Goal: Task Accomplishment & Management: Use online tool/utility

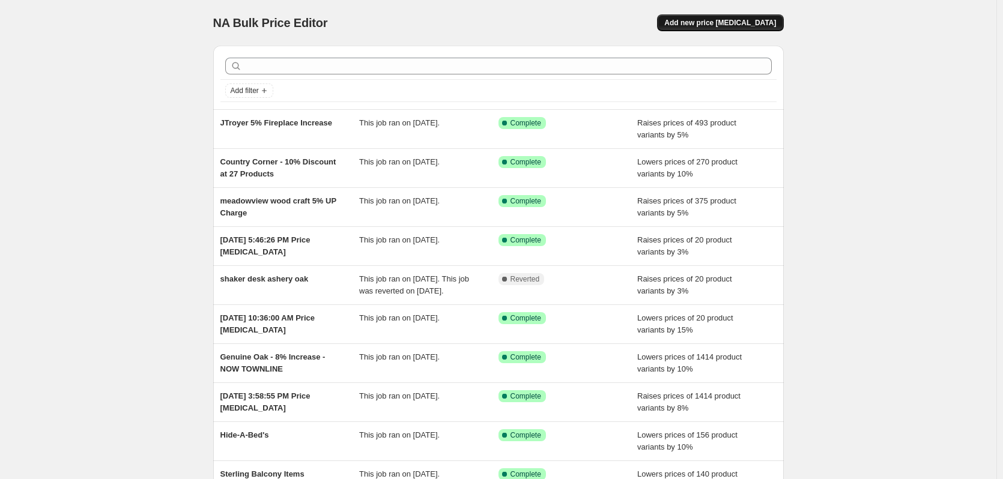
click at [706, 28] on button "Add new price [MEDICAL_DATA]" at bounding box center [720, 22] width 126 height 17
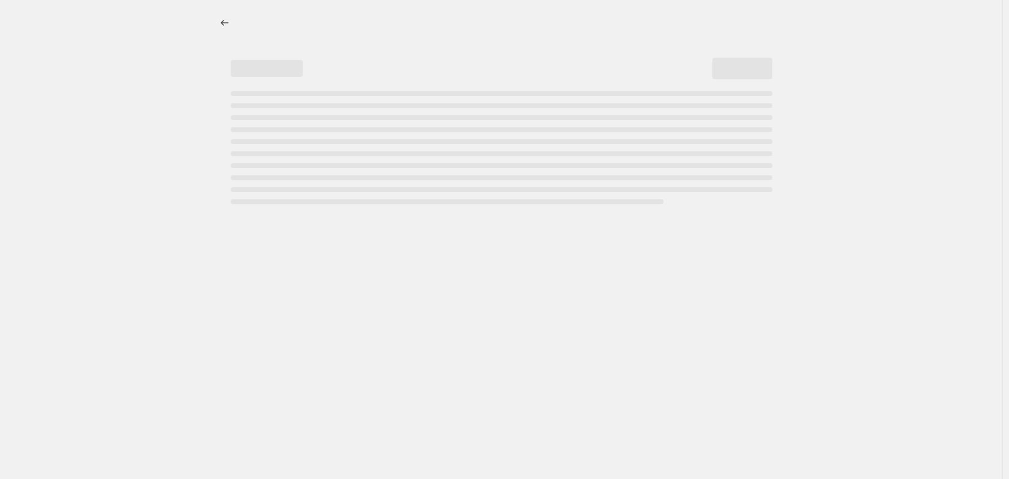
select select "percentage"
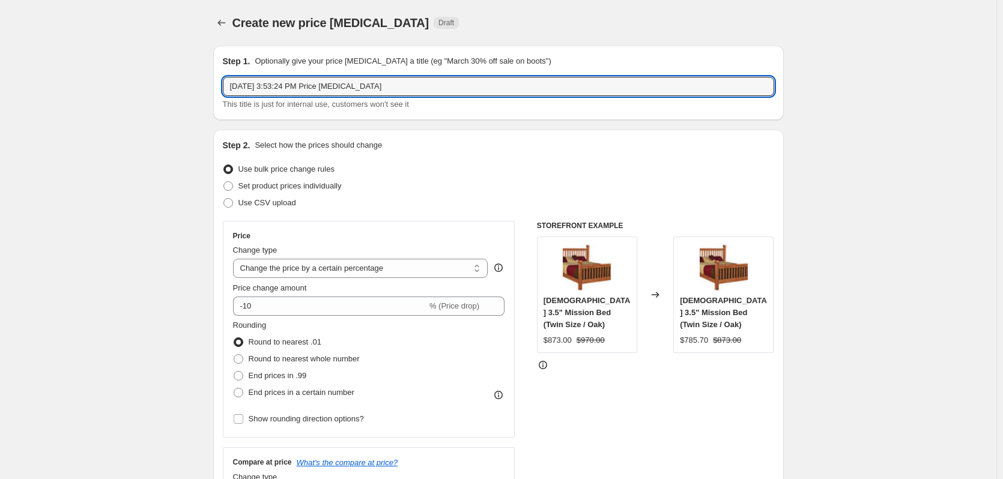
drag, startPoint x: 416, startPoint y: 92, endPoint x: 218, endPoint y: 87, distance: 198.3
click at [218, 87] on div "Step 1. Optionally give your price change job a title (eg "March 30% off sale o…" at bounding box center [498, 83] width 571 height 74
type input "Signature Fireplaces - Old Products"
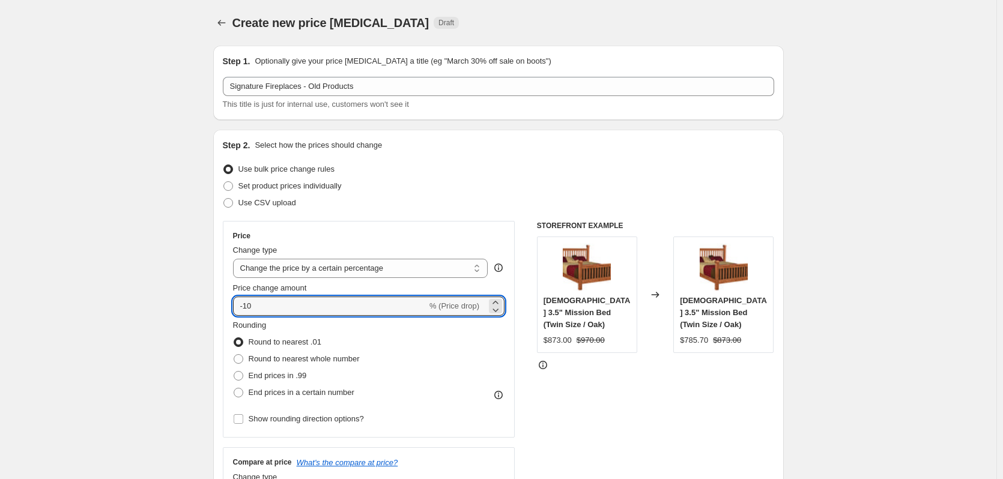
drag, startPoint x: 311, startPoint y: 312, endPoint x: 220, endPoint y: 311, distance: 91.3
click at [220, 311] on div "Step 2. Select how the prices should change Use bulk price change rules Set pro…" at bounding box center [498, 341] width 571 height 422
click at [342, 238] on div "Price" at bounding box center [369, 236] width 272 height 10
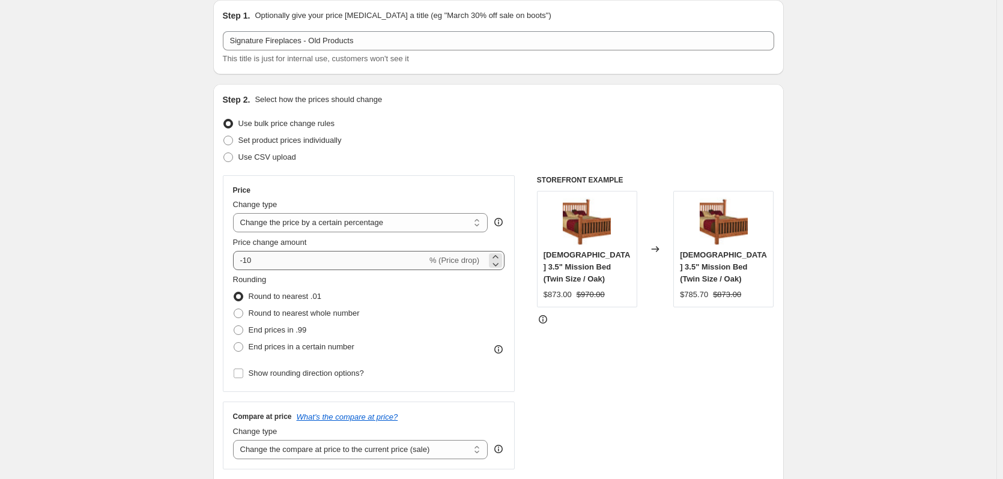
scroll to position [60, 0]
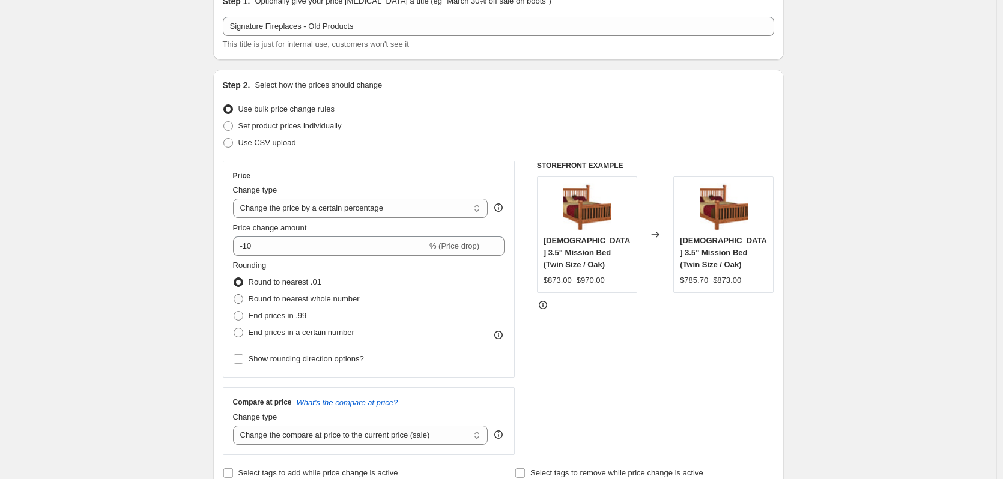
click at [359, 305] on span "Round to nearest whole number" at bounding box center [304, 299] width 111 height 12
click at [234, 295] on input "Round to nearest whole number" at bounding box center [234, 294] width 1 height 1
radio input "true"
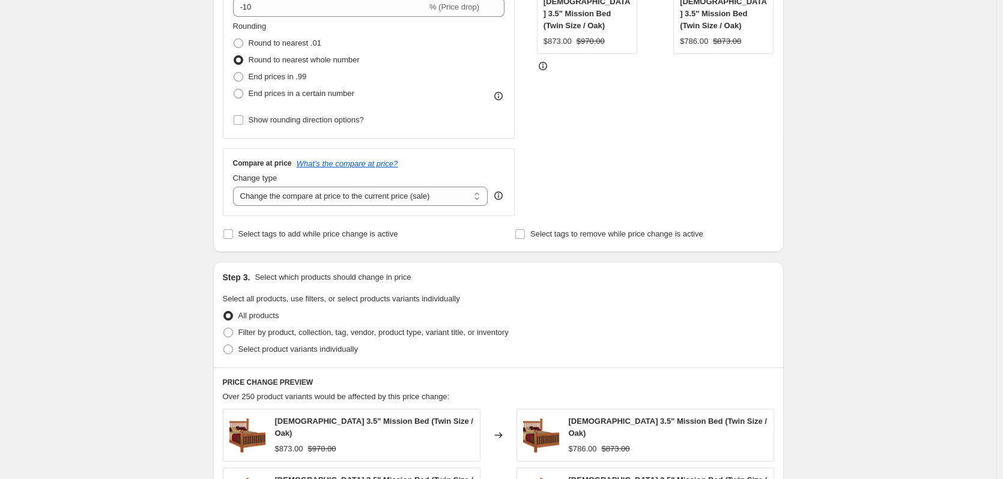
scroll to position [300, 0]
click at [478, 333] on span "Filter by product, collection, tag, vendor, product type, variant title, or inv…" at bounding box center [373, 331] width 270 height 9
click at [224, 327] on input "Filter by product, collection, tag, vendor, product type, variant title, or inv…" at bounding box center [223, 327] width 1 height 1
radio input "true"
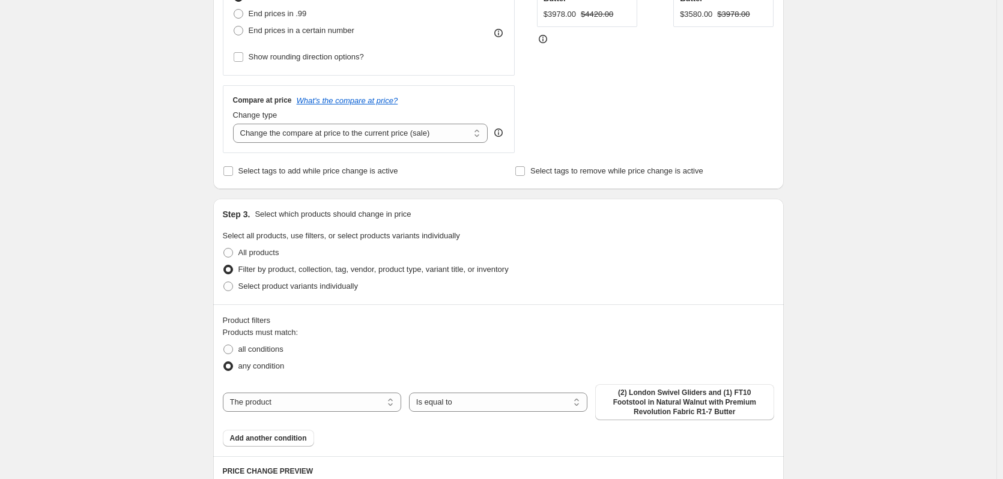
scroll to position [421, 0]
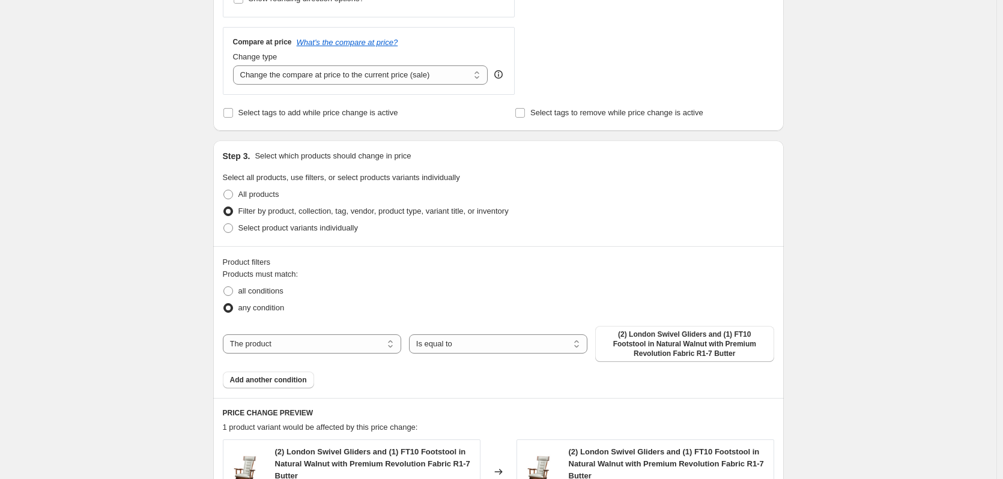
click at [365, 354] on div "The product The product's collection The product's tag The product's vendor The…" at bounding box center [498, 344] width 551 height 36
click at [365, 350] on select "The product The product's collection The product's tag The product's vendor The…" at bounding box center [312, 344] width 178 height 19
select select "collection"
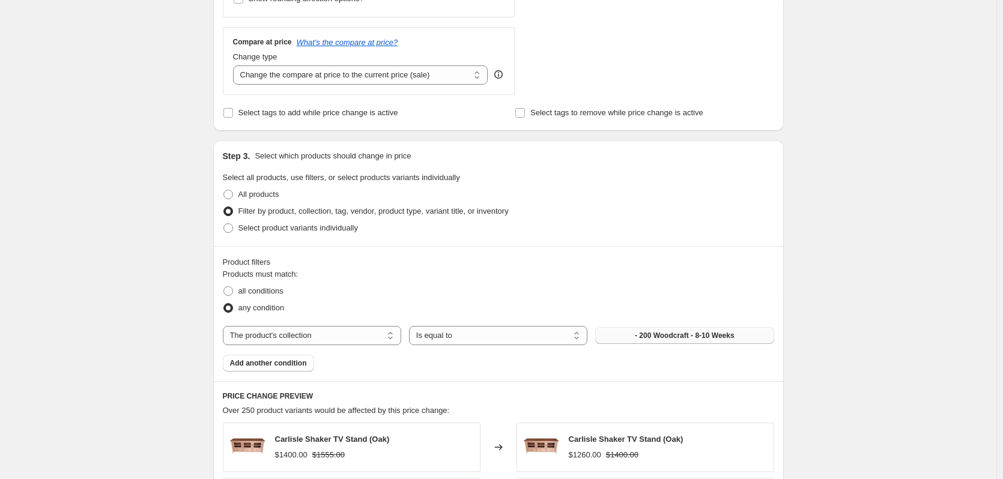
click at [655, 341] on span "- 200 Woodcraft - 8-10 Weeks" at bounding box center [685, 336] width 100 height 10
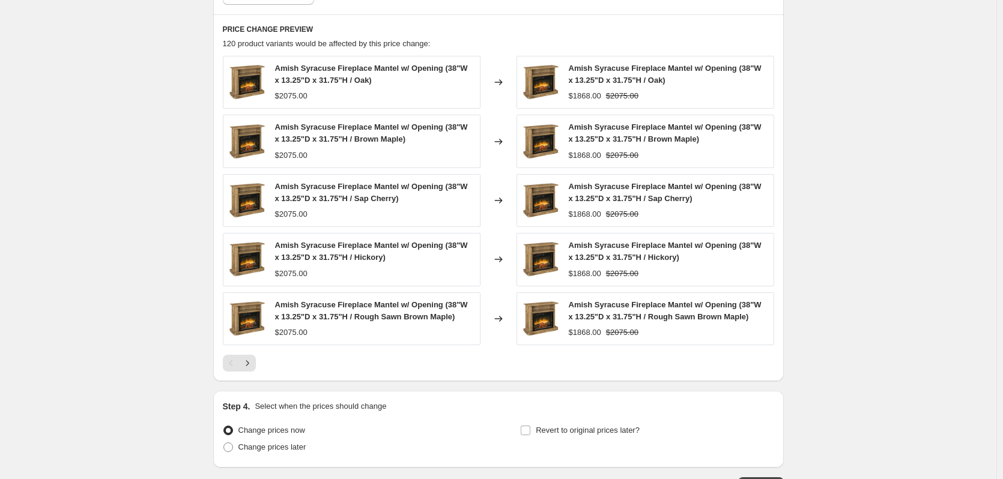
scroll to position [876, 0]
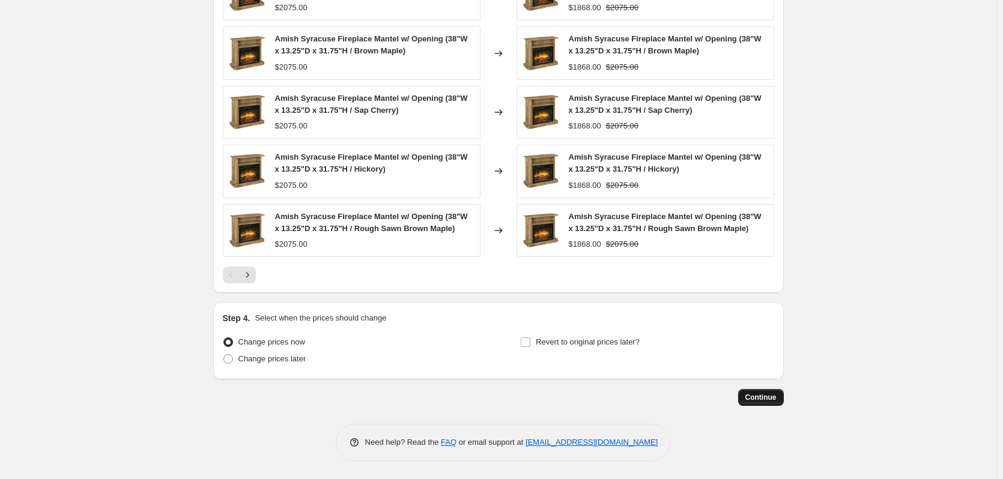
click at [753, 402] on span "Continue" at bounding box center [761, 398] width 31 height 10
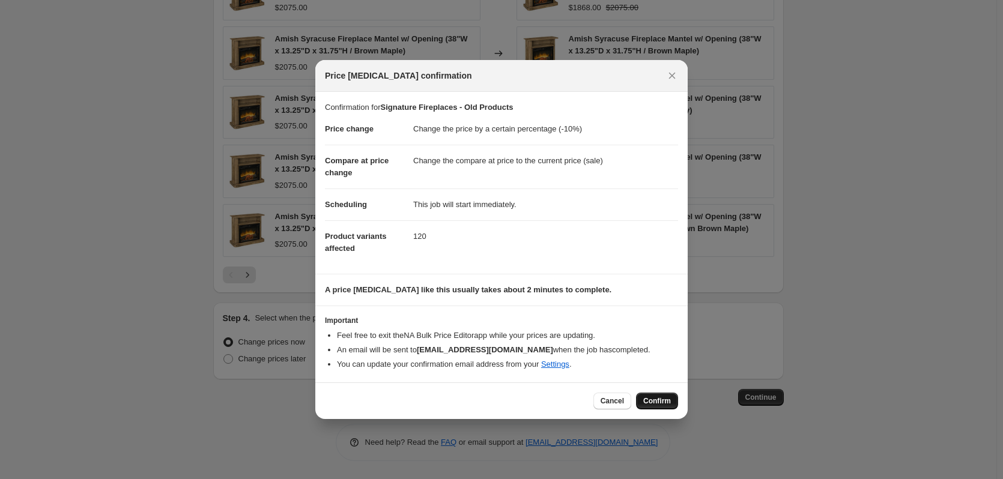
click at [651, 405] on span "Confirm" at bounding box center [657, 401] width 28 height 10
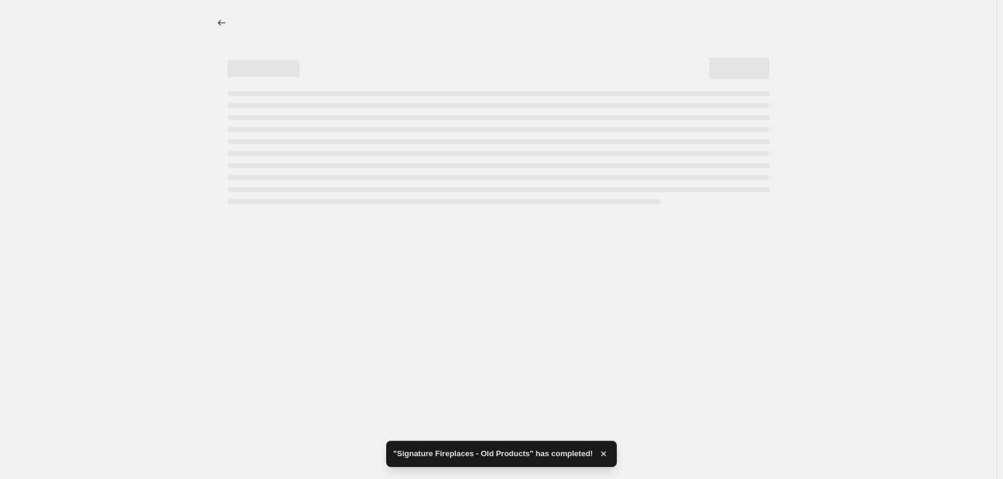
select select "percentage"
select select "collection"
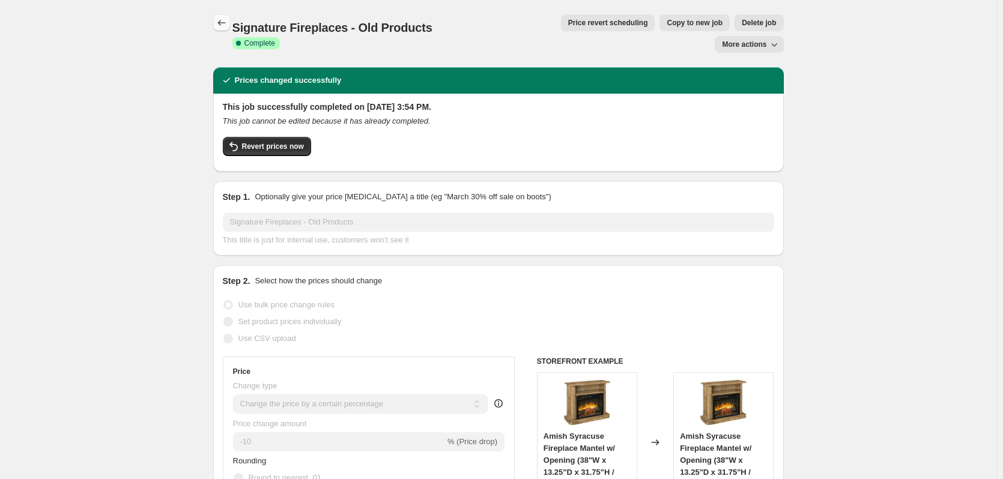
click at [222, 20] on icon "Price change jobs" at bounding box center [222, 23] width 12 height 12
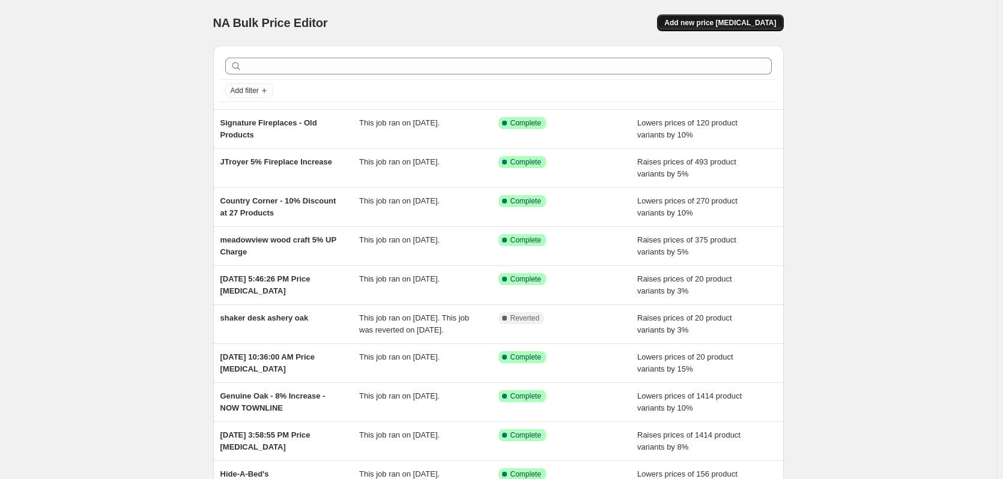
click at [721, 26] on span "Add new price [MEDICAL_DATA]" at bounding box center [720, 23] width 112 height 10
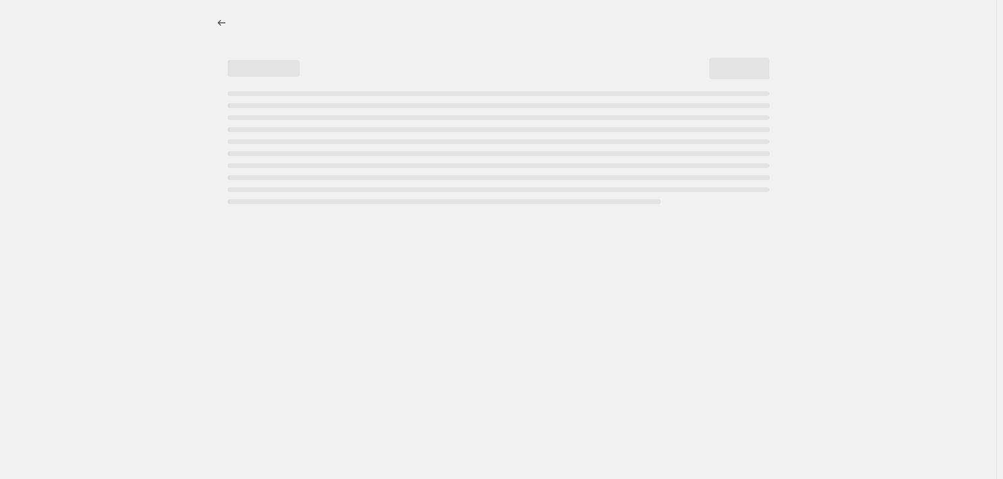
select select "percentage"
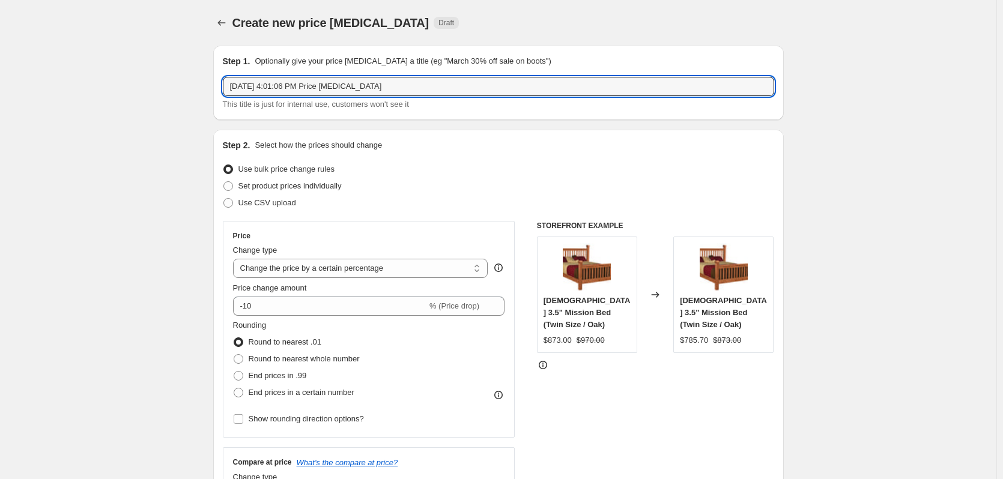
drag, startPoint x: 430, startPoint y: 83, endPoint x: 208, endPoint y: 92, distance: 222.5
type input "Breezeway [DATE]"
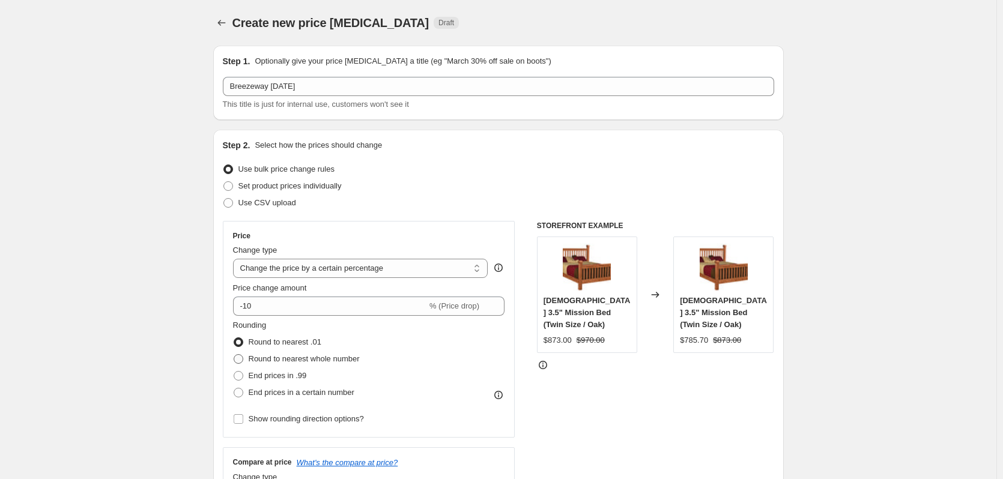
click at [332, 362] on span "Round to nearest whole number" at bounding box center [304, 358] width 111 height 9
click at [234, 355] on input "Round to nearest whole number" at bounding box center [234, 354] width 1 height 1
radio input "true"
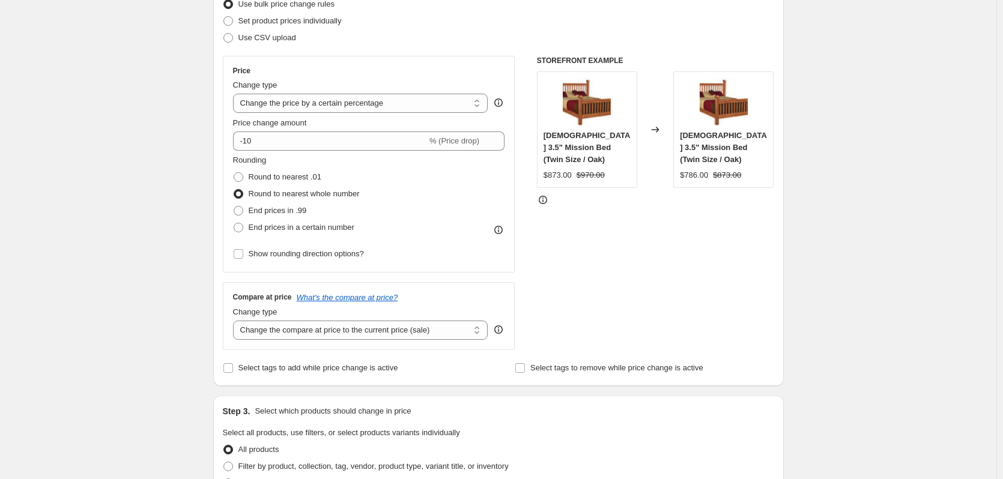
scroll to position [300, 0]
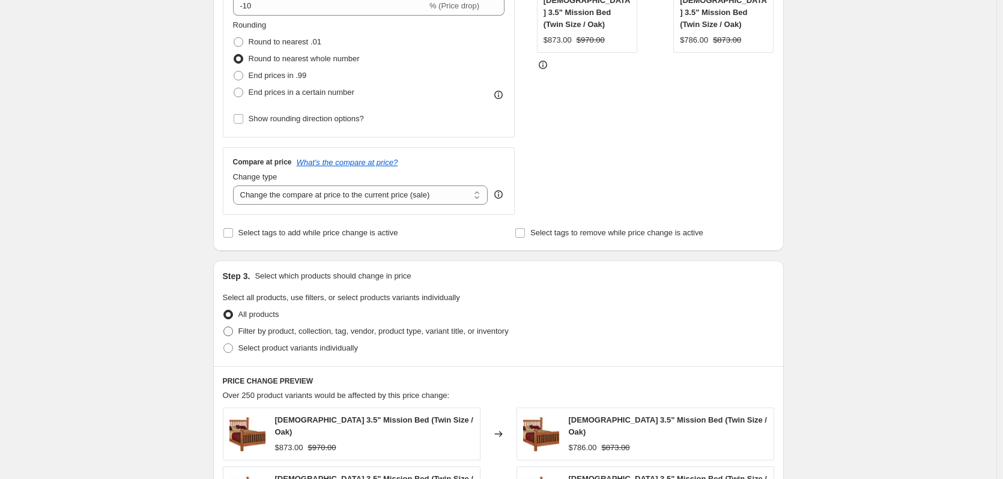
click at [378, 330] on span "Filter by product, collection, tag, vendor, product type, variant title, or inv…" at bounding box center [373, 331] width 270 height 9
click at [224, 327] on input "Filter by product, collection, tag, vendor, product type, variant title, or inv…" at bounding box center [223, 327] width 1 height 1
radio input "true"
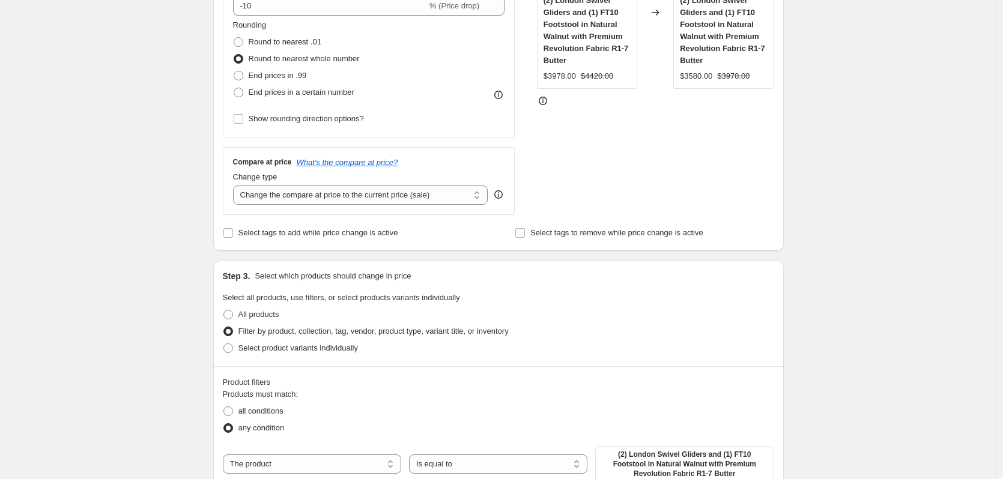
scroll to position [360, 0]
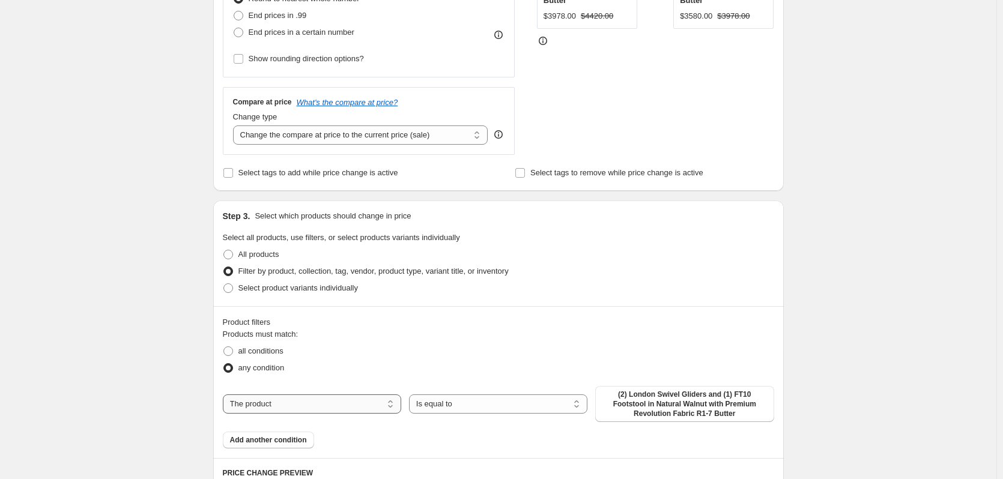
click at [342, 402] on select "The product The product's collection The product's tag The product's vendor The…" at bounding box center [312, 404] width 178 height 19
select select "collection"
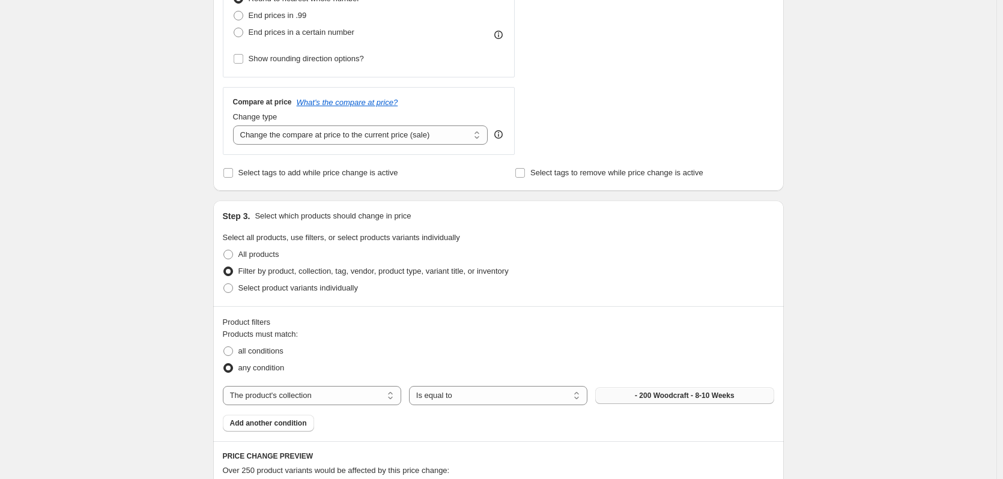
click at [631, 403] on button "- 200 Woodcraft - 8-10 Weeks" at bounding box center [684, 395] width 178 height 17
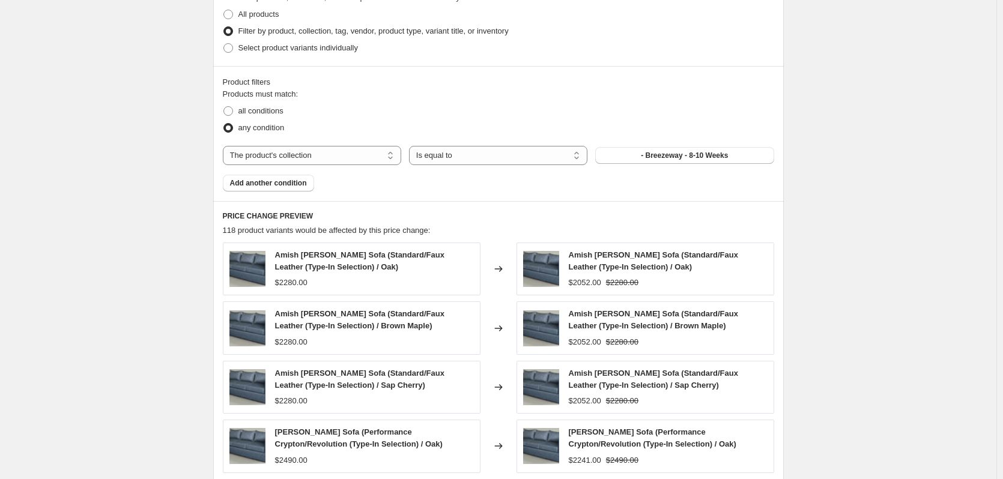
scroll to position [781, 0]
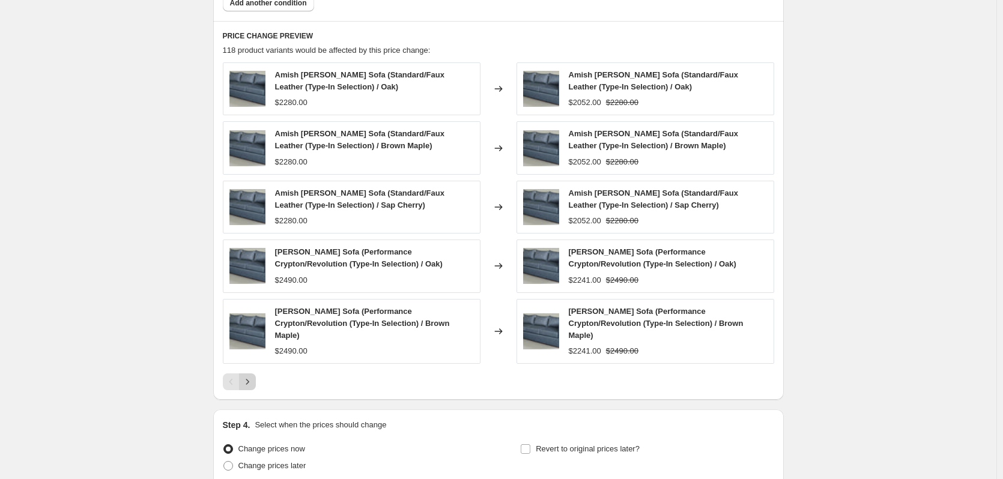
click at [254, 386] on icon "Next" at bounding box center [247, 382] width 12 height 12
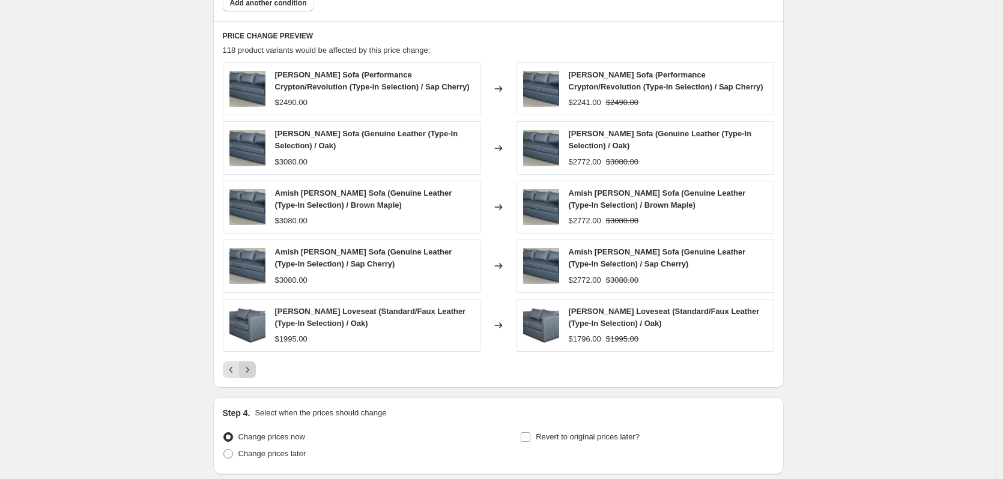
click at [254, 386] on div "PRICE CHANGE PREVIEW 118 product variants would be affected by this price chang…" at bounding box center [498, 204] width 571 height 367
click at [256, 378] on div "Pagination" at bounding box center [247, 370] width 17 height 17
click at [252, 372] on icon "Next" at bounding box center [247, 370] width 12 height 12
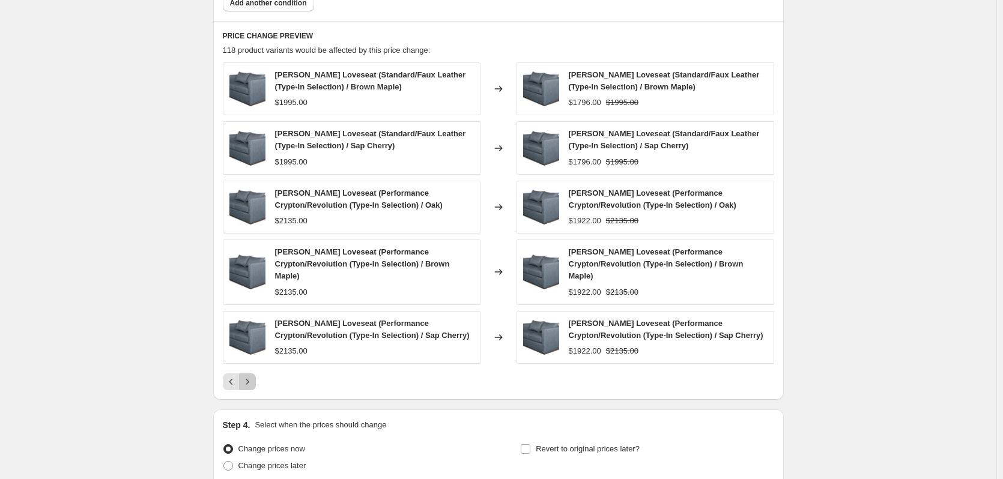
click at [249, 387] on icon "Next" at bounding box center [247, 382] width 12 height 12
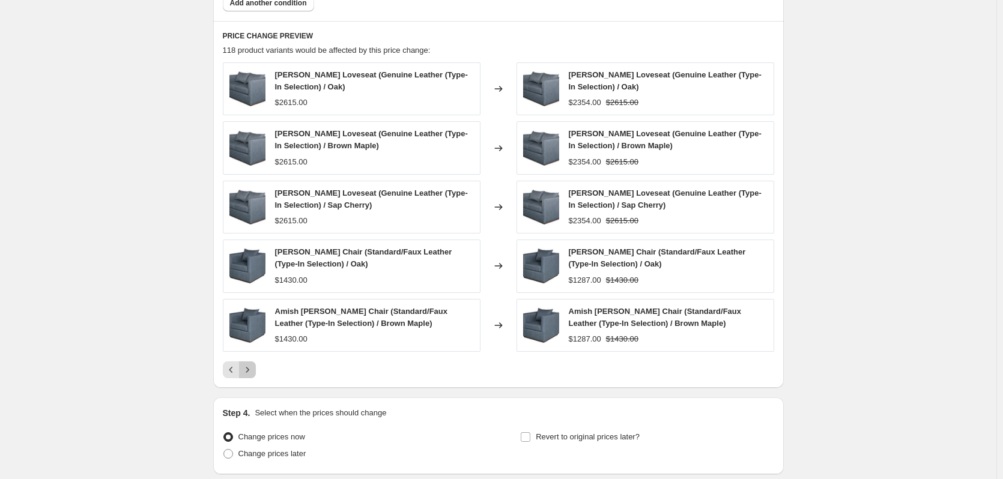
click at [254, 371] on icon "Next" at bounding box center [247, 370] width 12 height 12
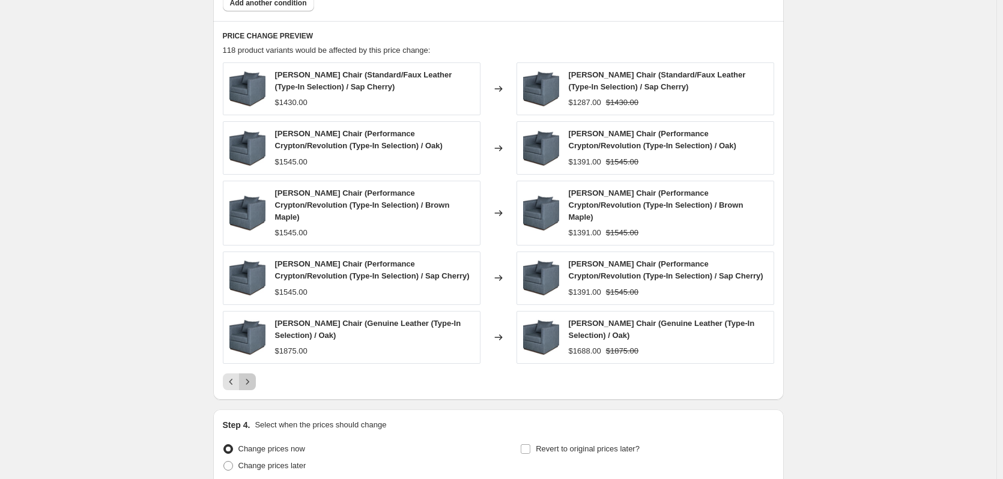
click at [247, 383] on icon "Next" at bounding box center [247, 382] width 12 height 12
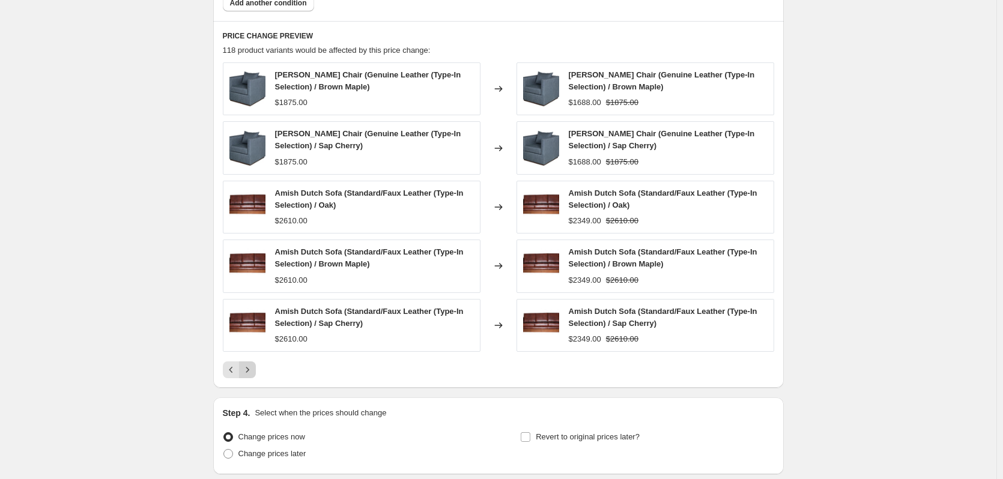
click at [254, 374] on icon "Next" at bounding box center [247, 370] width 12 height 12
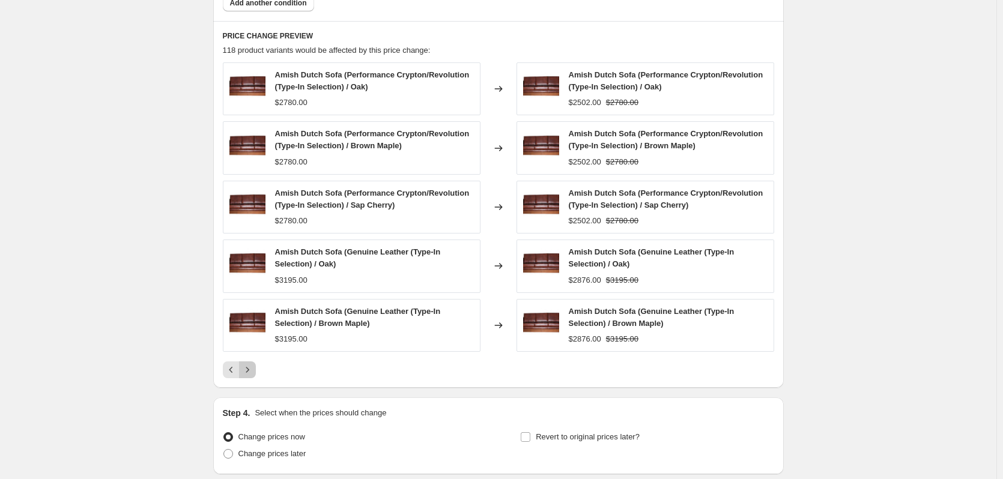
click at [254, 374] on icon "Next" at bounding box center [247, 370] width 12 height 12
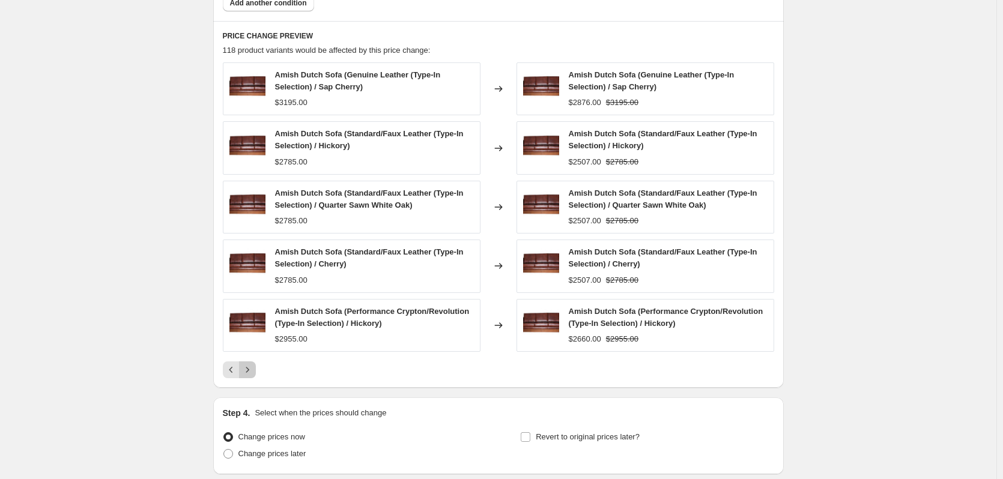
click at [254, 374] on icon "Next" at bounding box center [247, 370] width 12 height 12
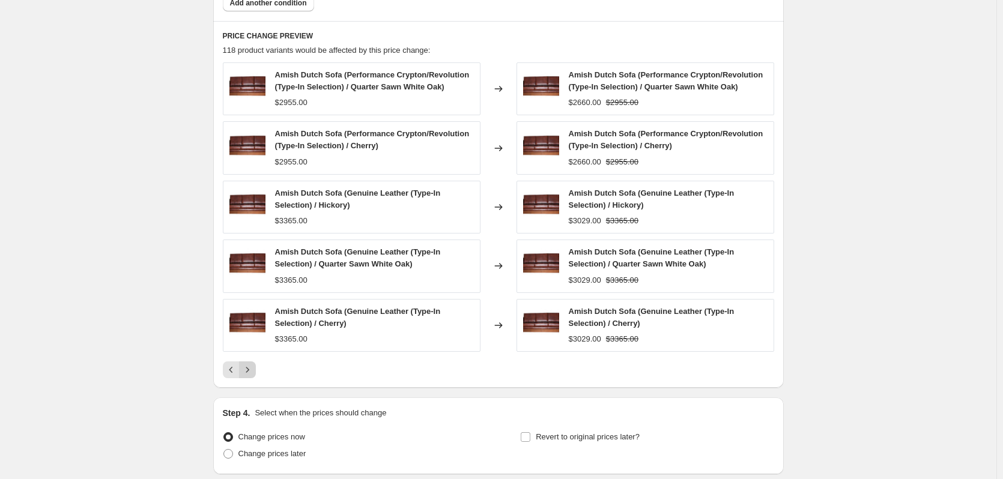
click at [254, 374] on icon "Next" at bounding box center [247, 370] width 12 height 12
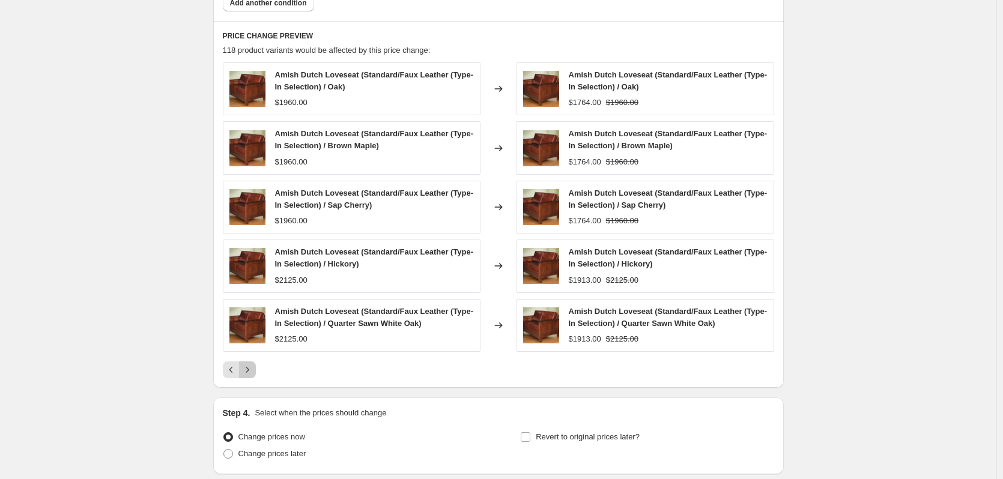
click at [254, 374] on icon "Next" at bounding box center [247, 370] width 12 height 12
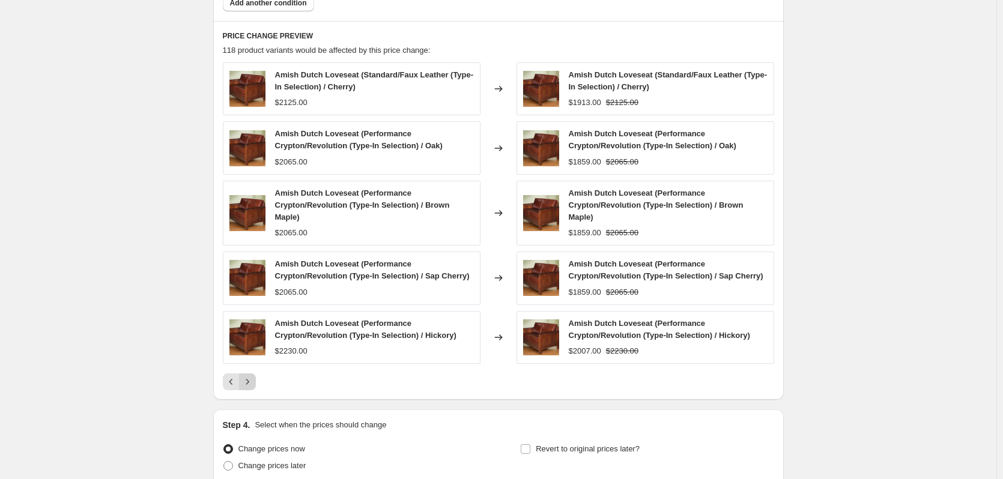
click at [255, 374] on div "Pagination" at bounding box center [247, 382] width 17 height 17
click at [255, 375] on button "Next" at bounding box center [247, 382] width 17 height 17
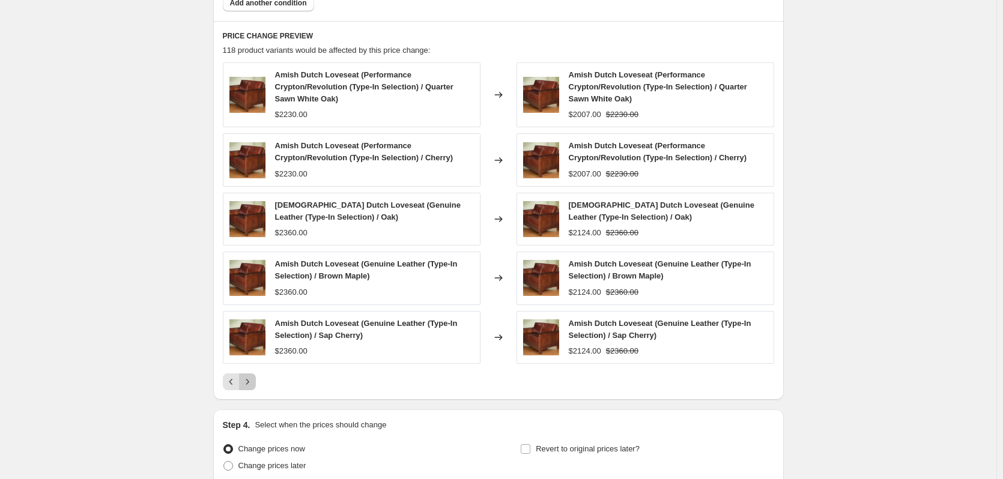
click at [254, 375] on button "Next" at bounding box center [247, 382] width 17 height 17
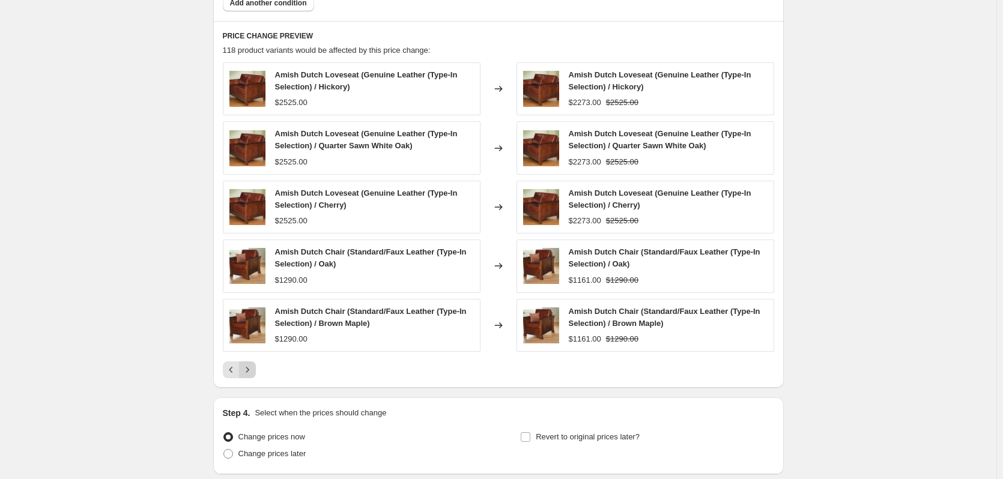
click at [254, 375] on icon "Next" at bounding box center [247, 370] width 12 height 12
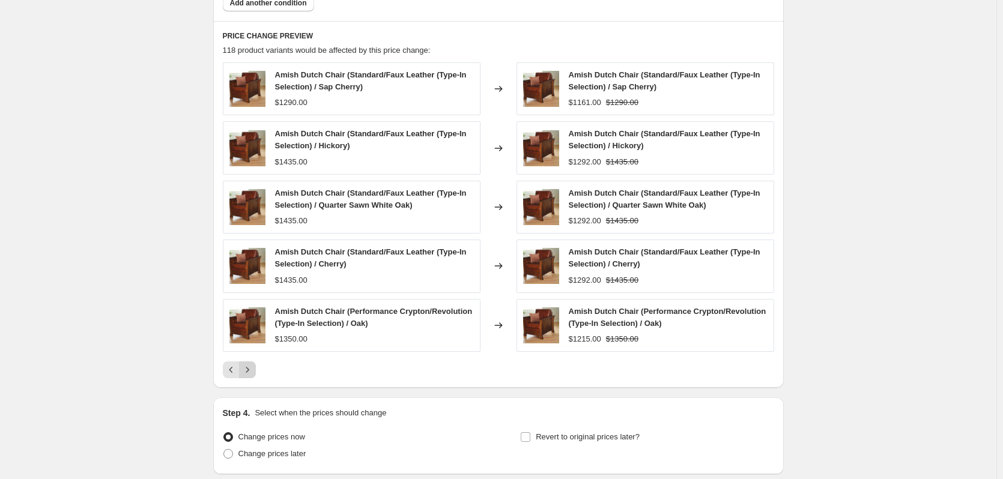
click at [254, 375] on icon "Next" at bounding box center [247, 370] width 12 height 12
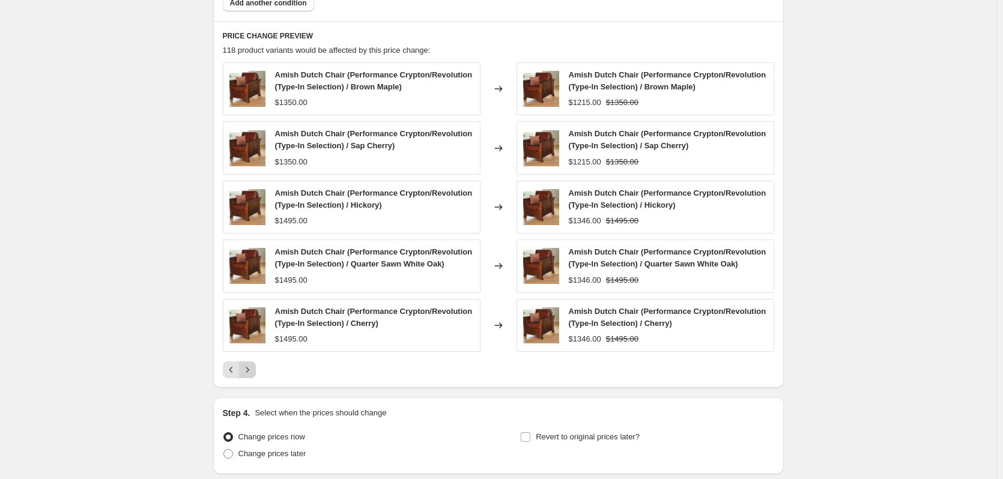
click at [254, 375] on icon "Next" at bounding box center [247, 370] width 12 height 12
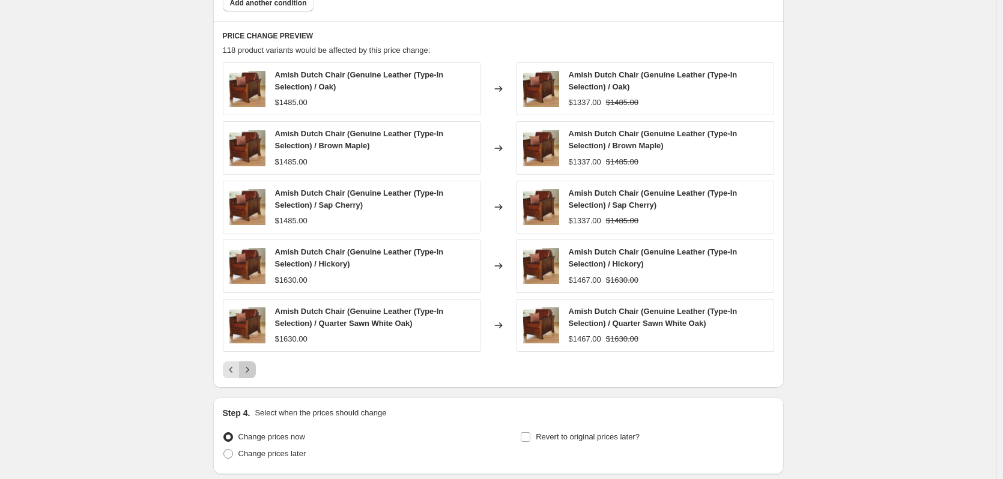
click at [254, 375] on icon "Next" at bounding box center [247, 370] width 12 height 12
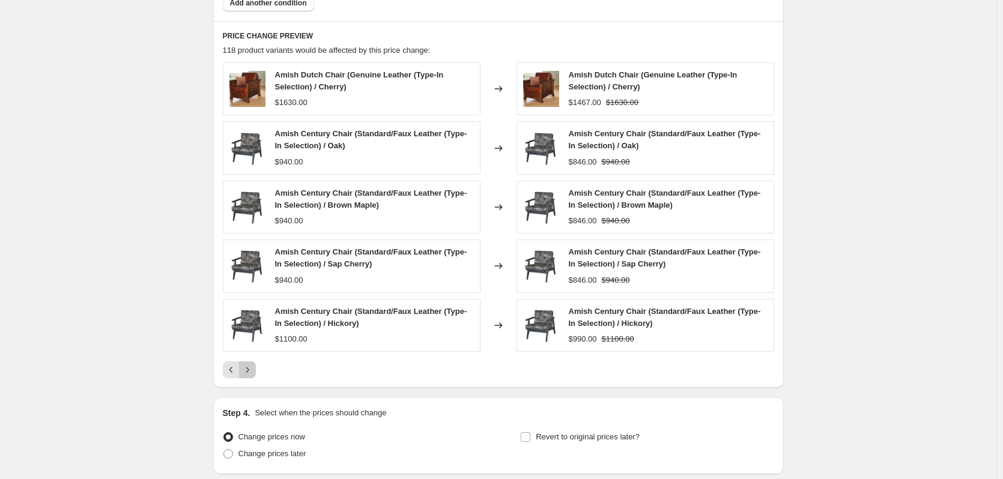
click at [254, 371] on icon "Next" at bounding box center [247, 370] width 12 height 12
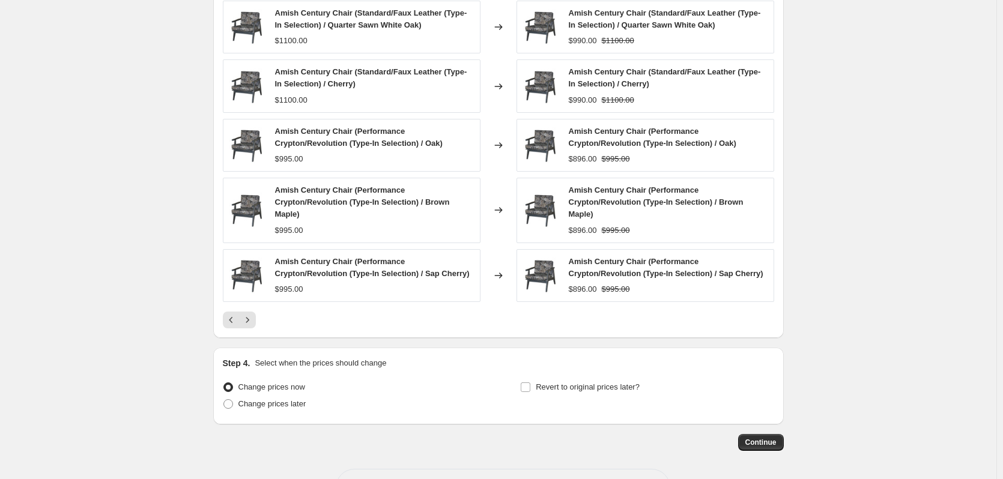
scroll to position [888, 0]
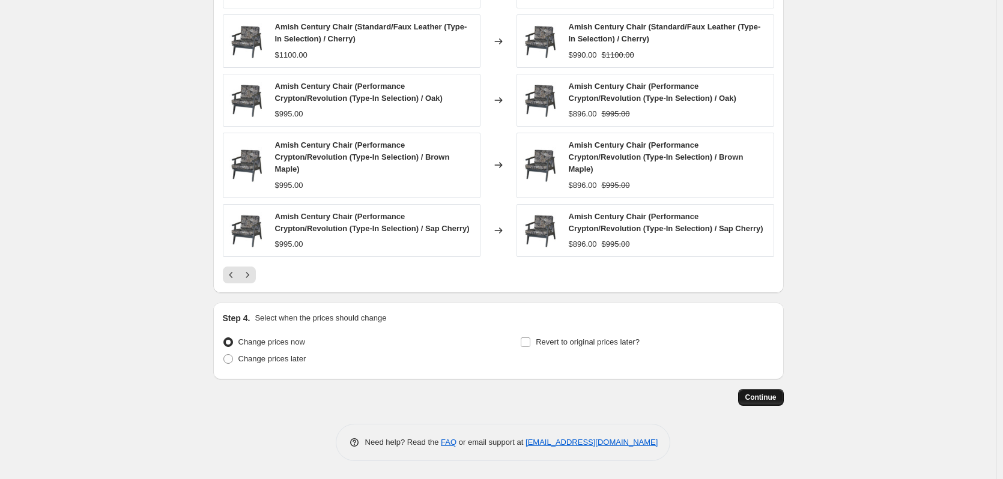
click at [754, 390] on button "Continue" at bounding box center [761, 397] width 46 height 17
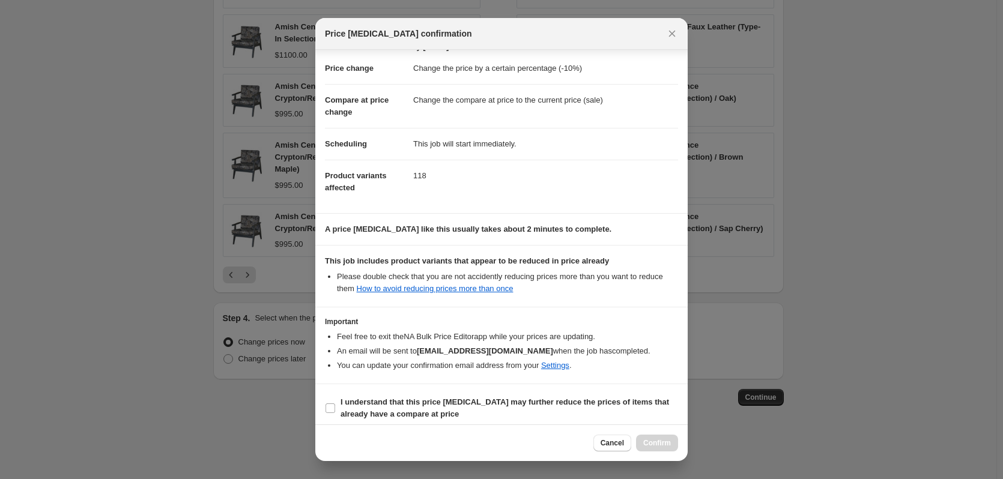
scroll to position [26, 0]
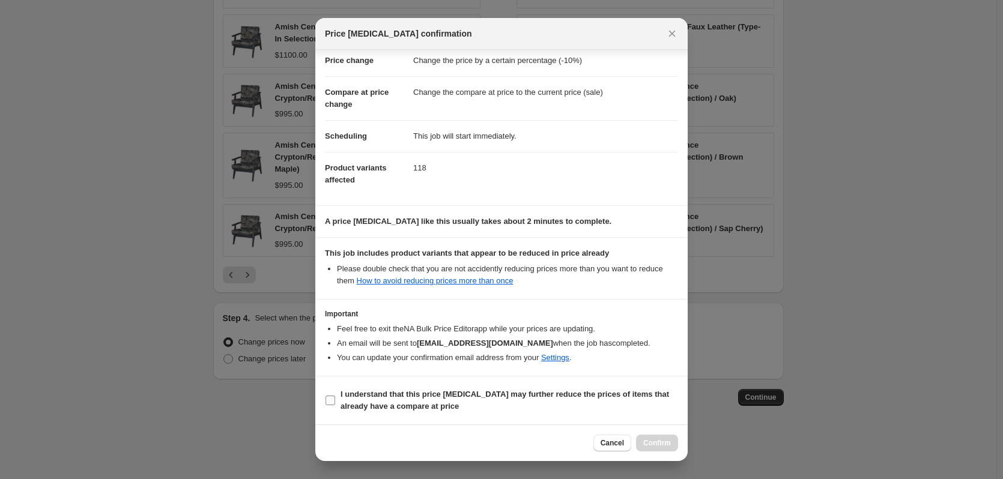
click at [512, 403] on span "I understand that this price [MEDICAL_DATA] may further reduce the prices of it…" at bounding box center [510, 401] width 338 height 24
click at [335, 403] on input "I understand that this price [MEDICAL_DATA] may further reduce the prices of it…" at bounding box center [331, 401] width 10 height 10
checkbox input "true"
click at [648, 443] on span "Confirm" at bounding box center [657, 444] width 28 height 10
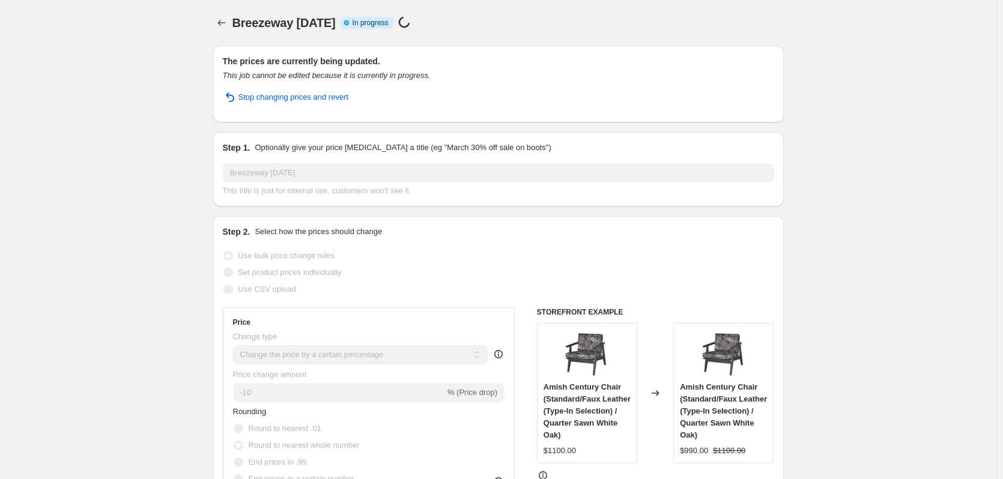
select select "percentage"
select select "collection"
